Goal: Find specific page/section: Find specific page/section

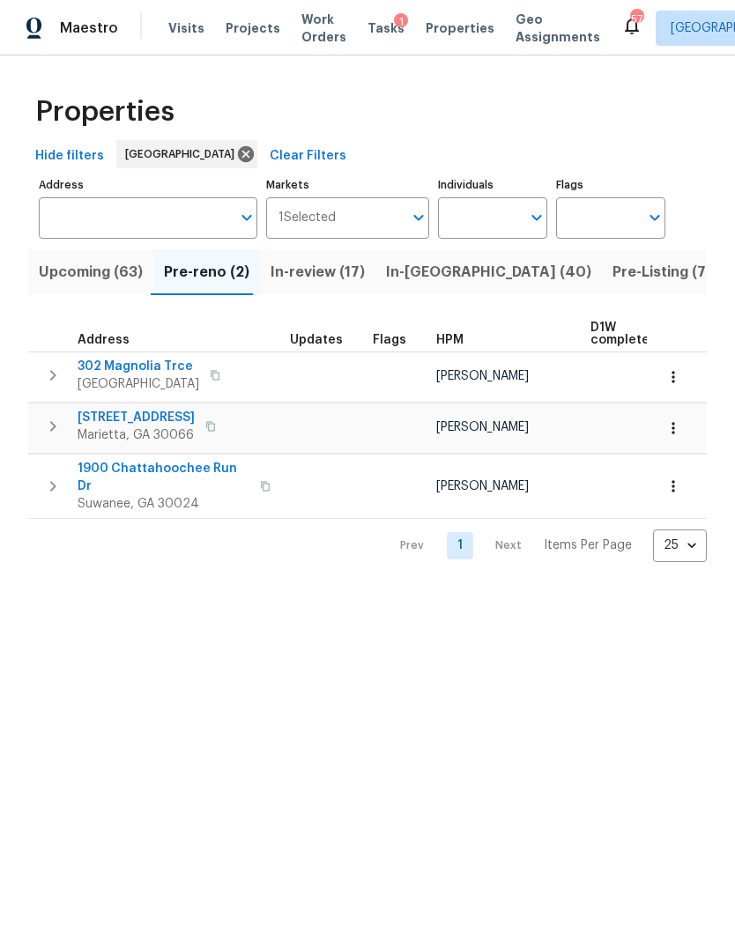
click at [612, 277] on span "Pre-Listing (7)" at bounding box center [661, 272] width 99 height 25
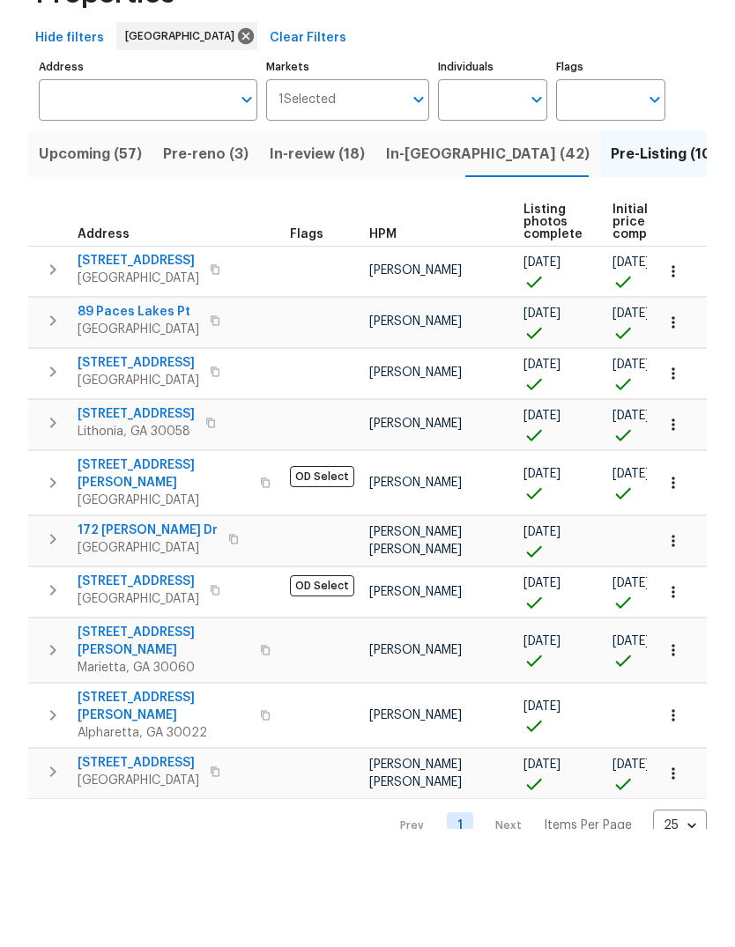
click at [184, 574] on span "3224 Clairmont North NE" at bounding box center [164, 591] width 172 height 35
click at [165, 807] on span "10515 Colony Glen Dr" at bounding box center [164, 824] width 172 height 35
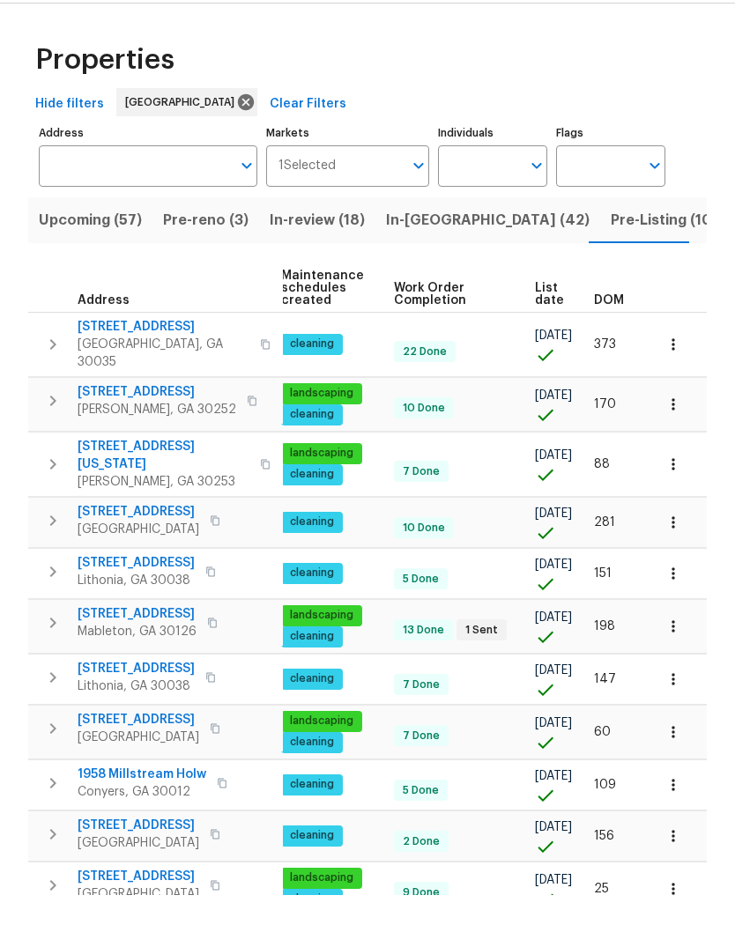
scroll to position [0, 257]
click at [543, 334] on span "List date" at bounding box center [549, 346] width 29 height 25
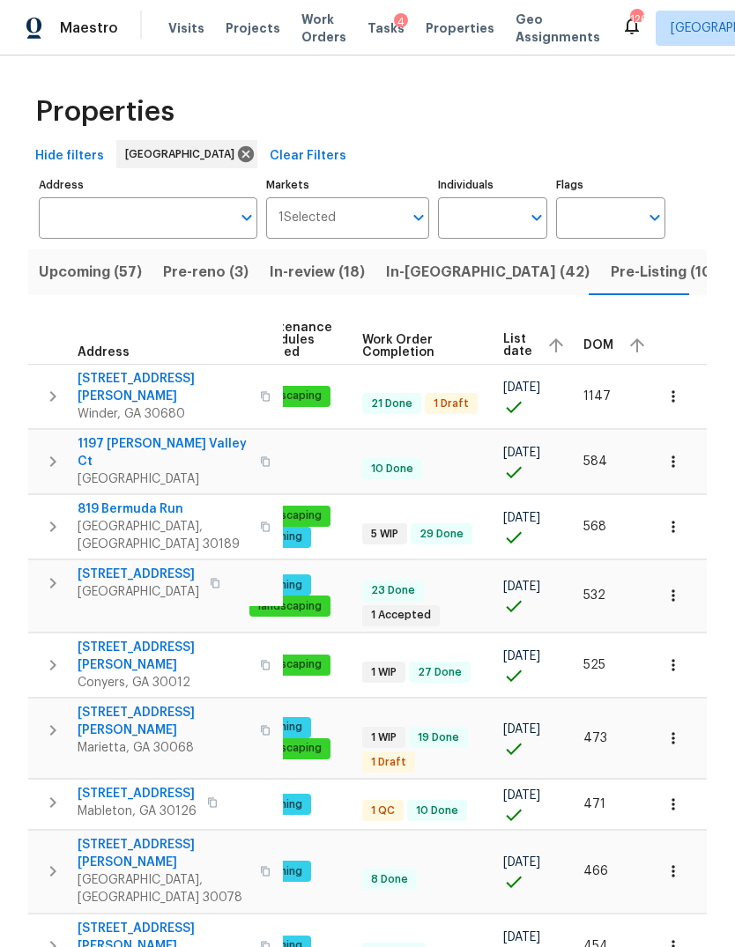
scroll to position [0, 287]
click at [514, 333] on span "List date" at bounding box center [518, 345] width 29 height 25
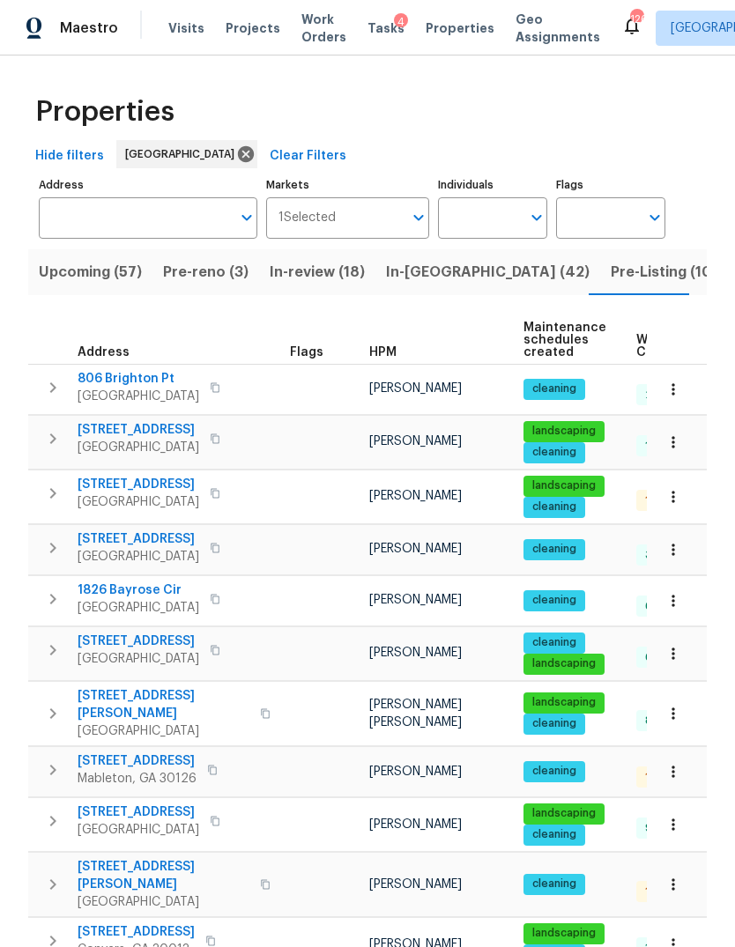
click at [417, 249] on button "In-reno (42)" at bounding box center [487, 272] width 225 height 46
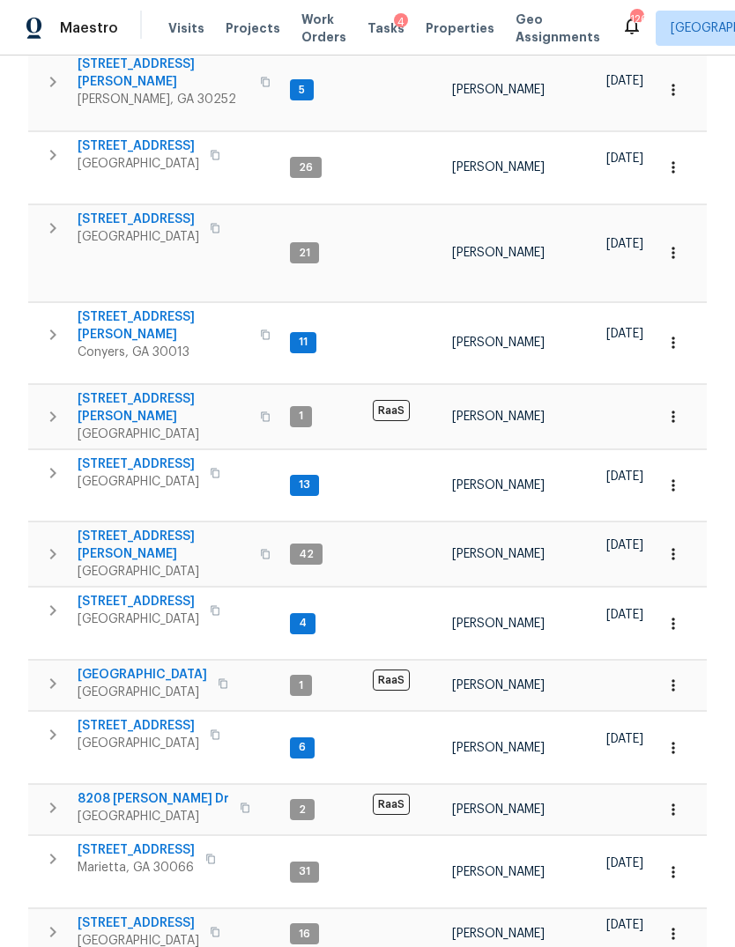
scroll to position [822, 0]
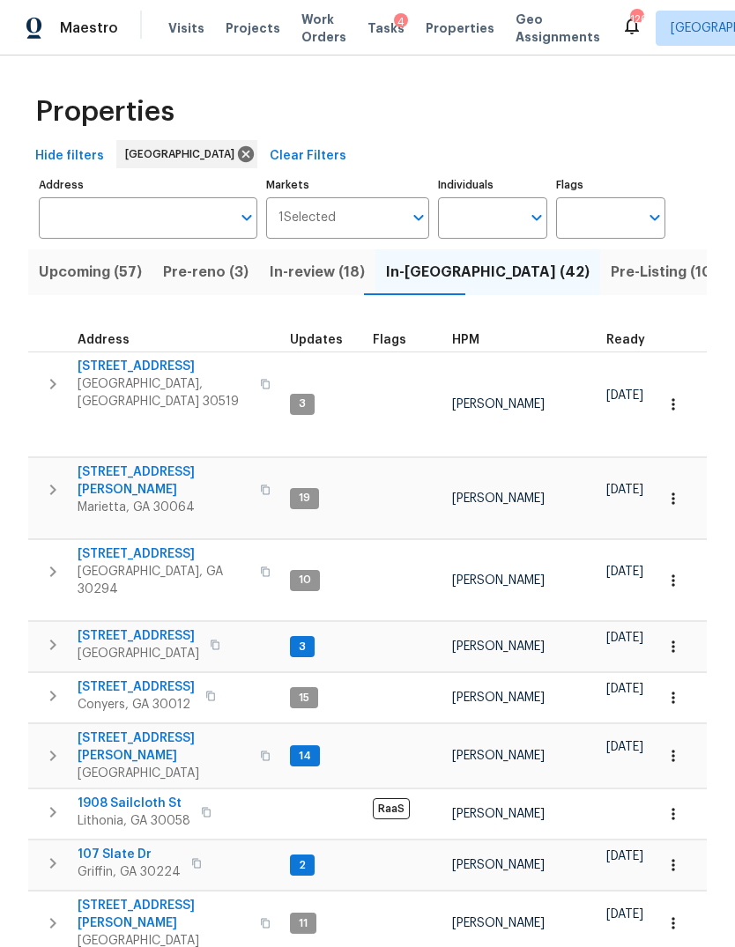
click at [132, 358] on span "3308 Hinsdale Ln" at bounding box center [164, 367] width 172 height 18
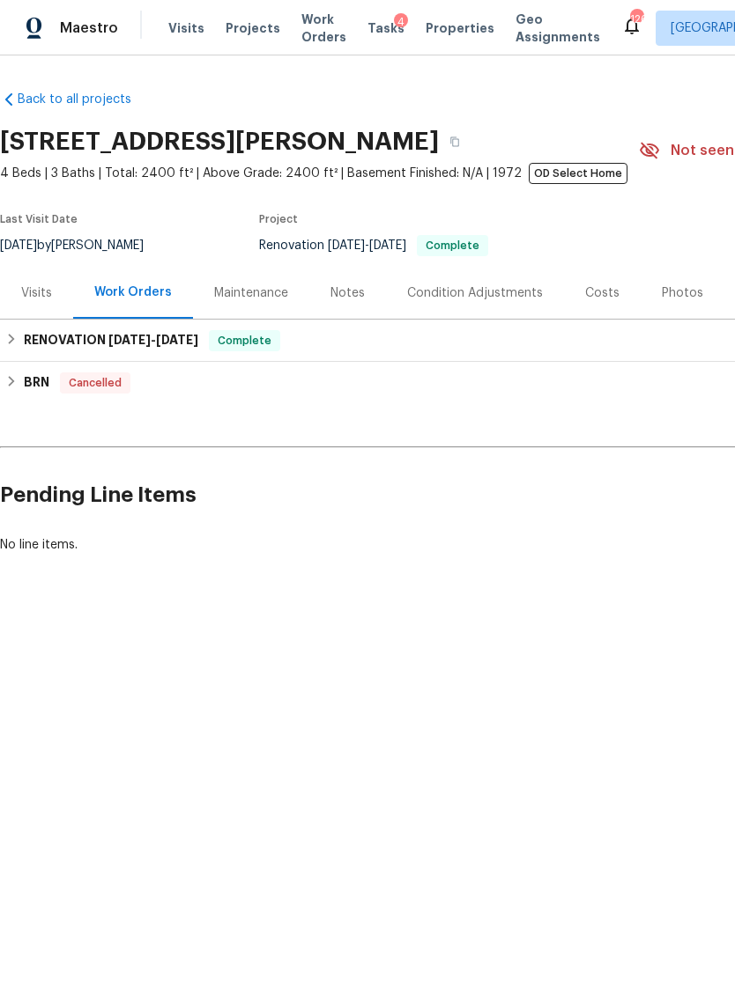
click at [677, 292] on div "Photos" at bounding box center [681, 293] width 41 height 18
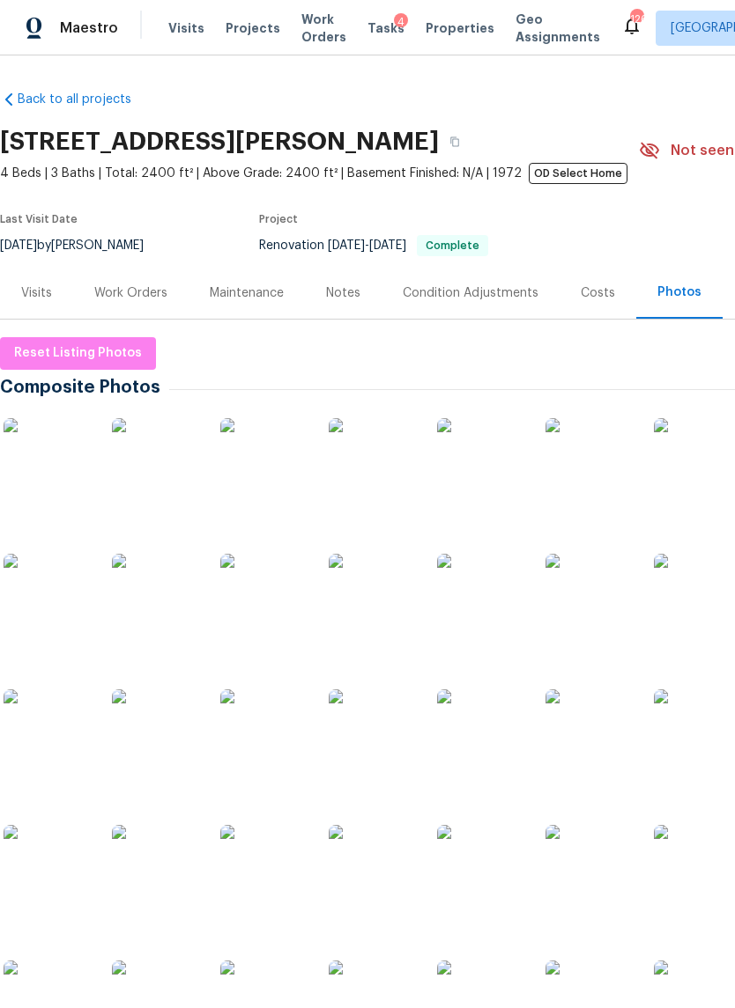
click at [29, 469] on img at bounding box center [48, 462] width 88 height 88
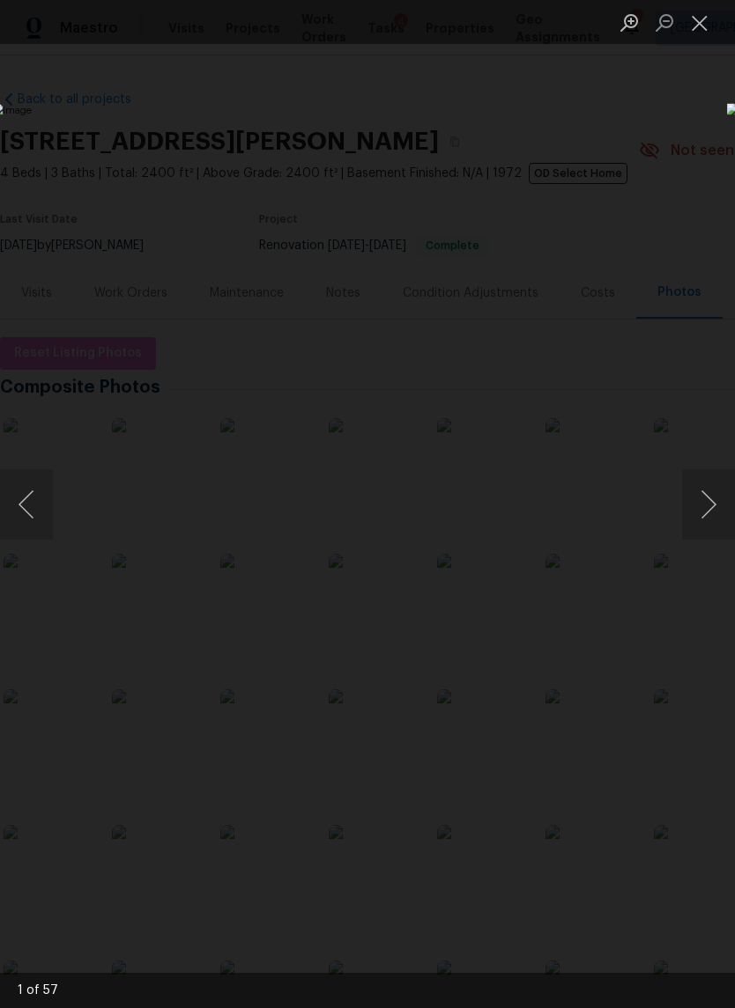
click at [723, 502] on button "Next image" at bounding box center [708, 504] width 53 height 70
click at [718, 490] on button "Next image" at bounding box center [708, 504] width 53 height 70
click at [716, 488] on button "Next image" at bounding box center [708, 504] width 53 height 70
click at [715, 487] on button "Next image" at bounding box center [708, 504] width 53 height 70
click at [717, 484] on button "Next image" at bounding box center [708, 504] width 53 height 70
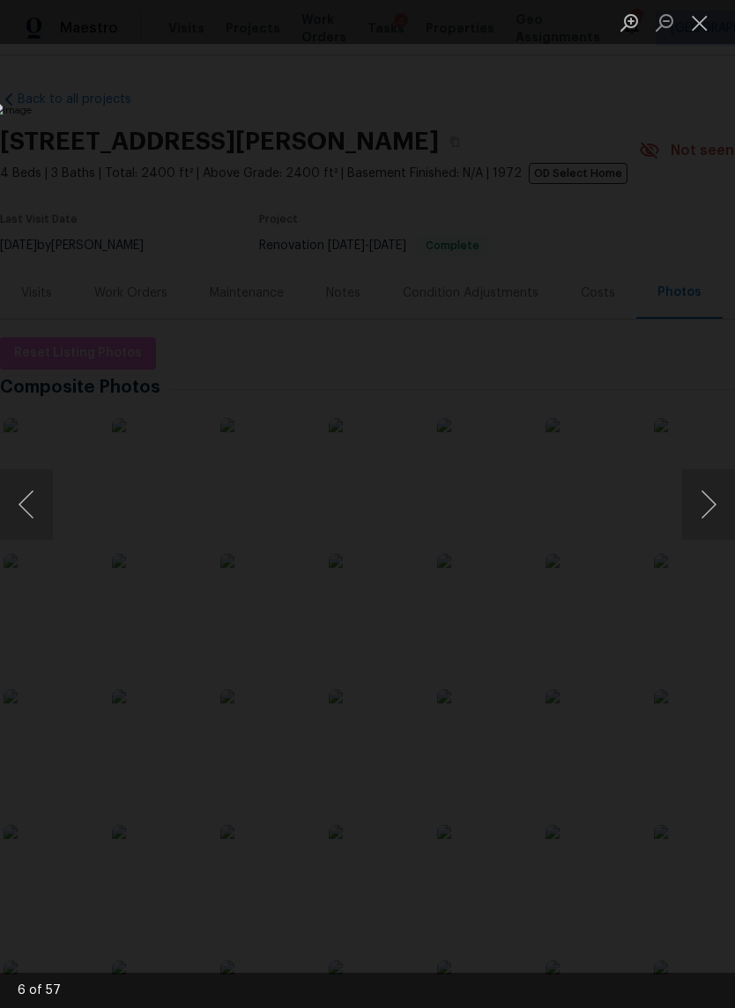
click at [715, 487] on button "Next image" at bounding box center [708, 504] width 53 height 70
click at [715, 484] on button "Next image" at bounding box center [708, 504] width 53 height 70
click at [714, 485] on button "Next image" at bounding box center [708, 504] width 53 height 70
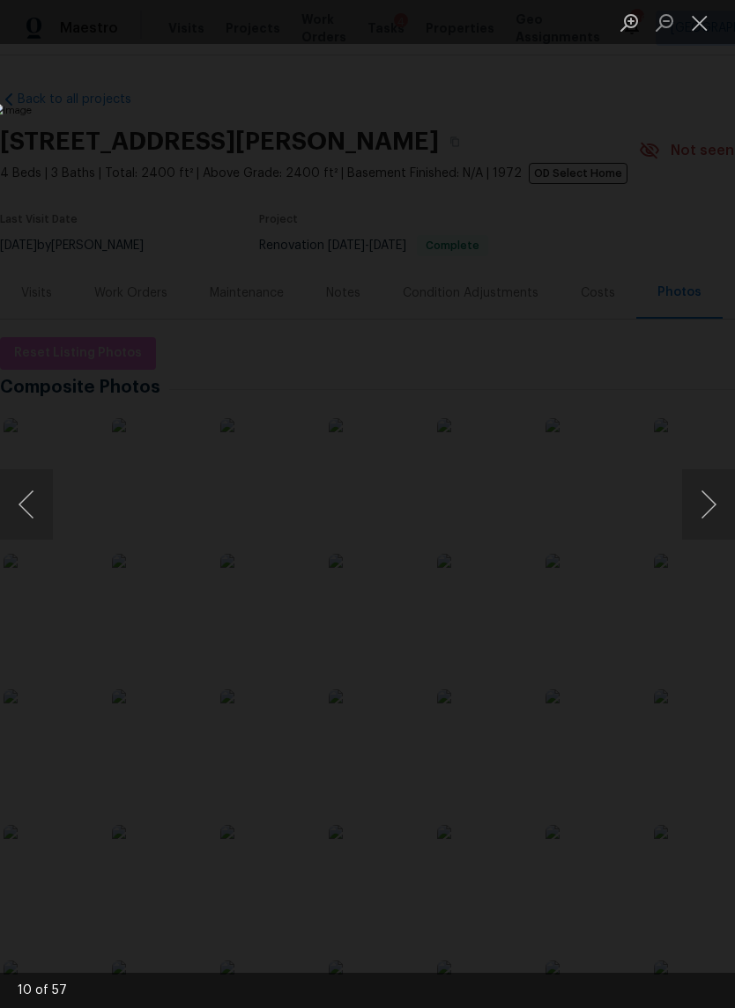
click at [713, 496] on button "Next image" at bounding box center [708, 504] width 53 height 70
click at [712, 496] on button "Next image" at bounding box center [708, 504] width 53 height 70
click at [700, 27] on button "Close lightbox" at bounding box center [699, 22] width 35 height 31
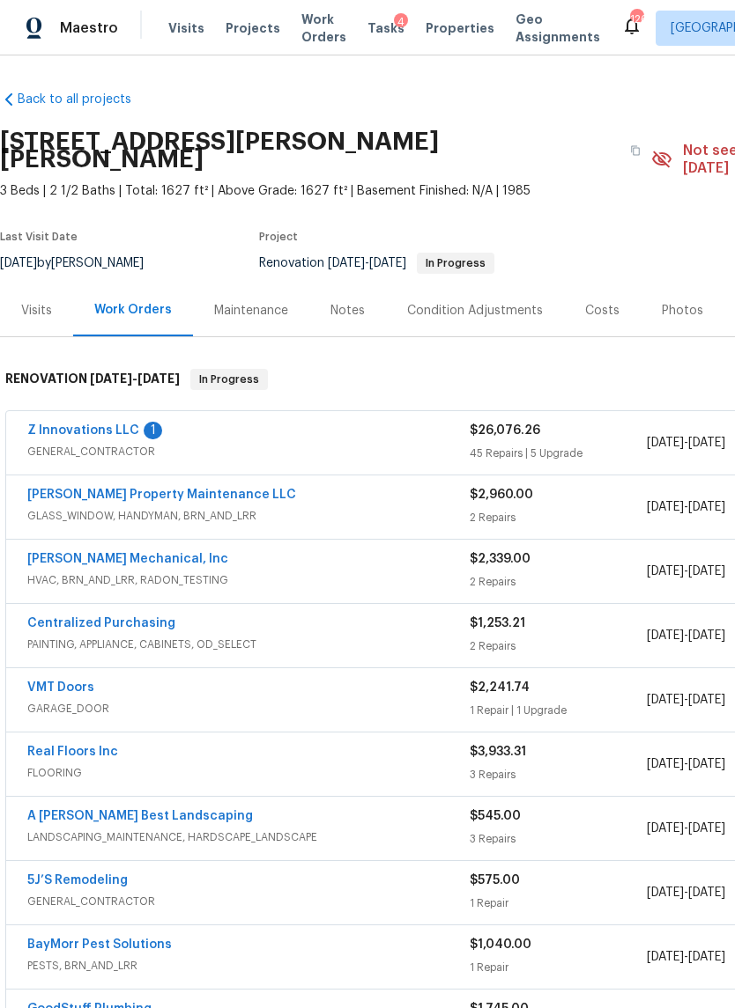
click at [39, 302] on div "Visits" at bounding box center [36, 311] width 31 height 18
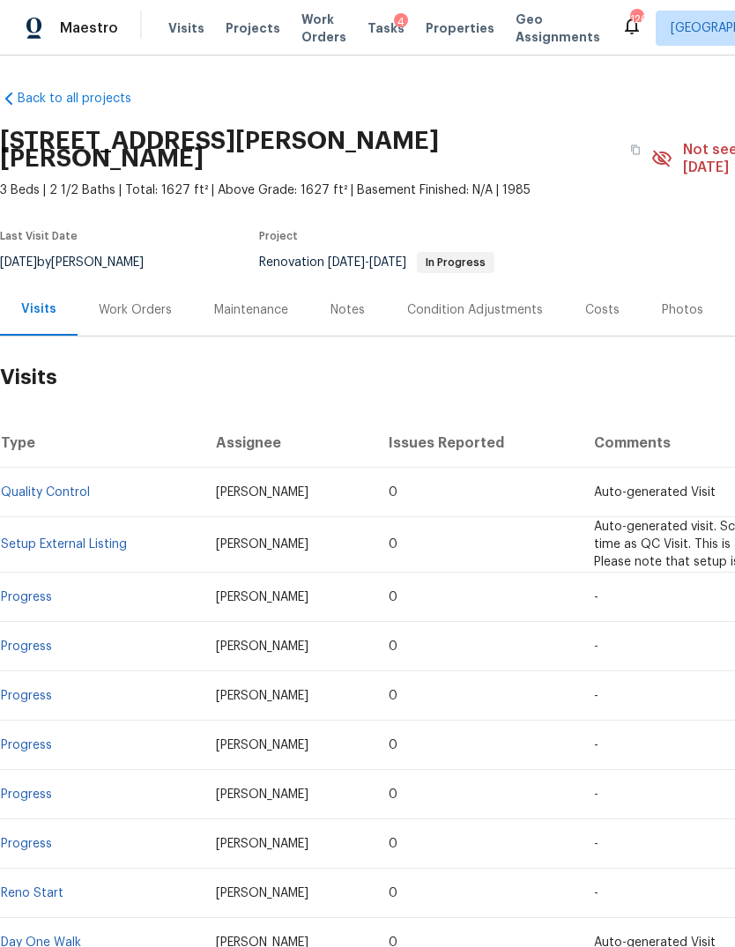
scroll to position [1, 0]
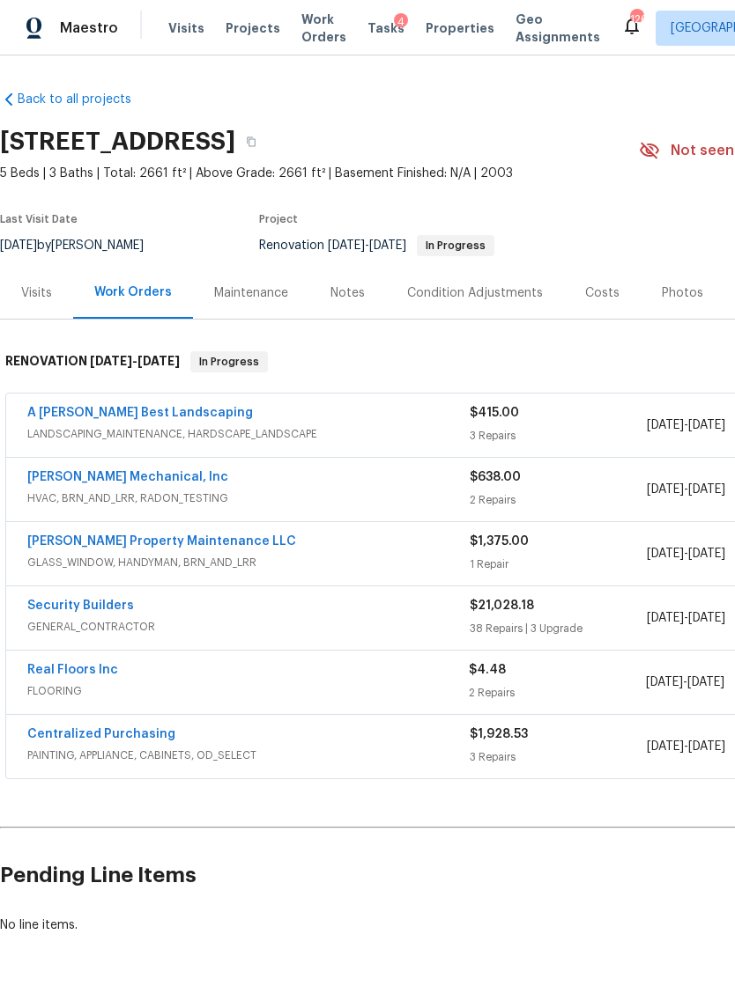
click at [605, 308] on div "Costs" at bounding box center [602, 293] width 77 height 52
